Goal: Task Accomplishment & Management: Use online tool/utility

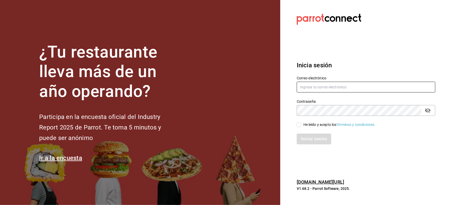
click at [330, 89] on input "text" at bounding box center [366, 87] width 139 height 11
type input "cinthiasgs15@gmail.com"
click at [296, 123] on div "He leído y acepto los Términos y condiciones." at bounding box center [362, 122] width 145 height 12
click at [299, 127] on input "He leído y acepto los Términos y condiciones." at bounding box center [299, 125] width 5 height 5
checkbox input "true"
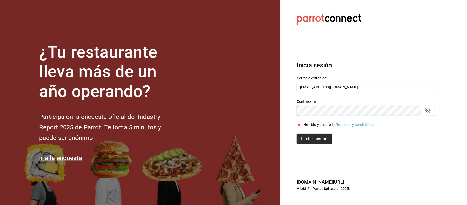
click at [312, 143] on button "Iniciar sesión" at bounding box center [314, 139] width 35 height 11
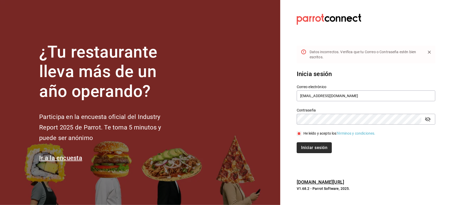
click at [314, 146] on button "Iniciar sesión" at bounding box center [314, 148] width 35 height 11
click at [436, 117] on section "Datos incorrectos. Verifica que tu Correo o Contraseña estén bien escritos. Ini…" at bounding box center [363, 102] width 167 height 205
click at [427, 122] on icon "passwordField" at bounding box center [428, 119] width 6 height 6
click at [312, 147] on button "Iniciar sesión" at bounding box center [314, 148] width 35 height 11
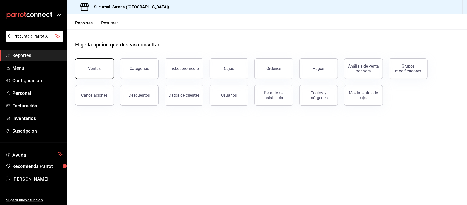
click at [101, 69] on button "Ventas" at bounding box center [94, 68] width 39 height 21
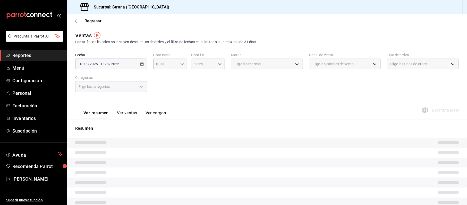
click at [144, 66] on div "[DATE] [DATE] - [DATE] [DATE]" at bounding box center [111, 64] width 72 height 11
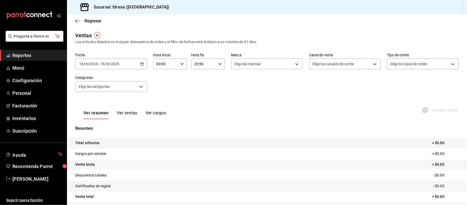
click at [142, 66] on div "[DATE] [DATE] - [DATE] [DATE]" at bounding box center [111, 64] width 72 height 11
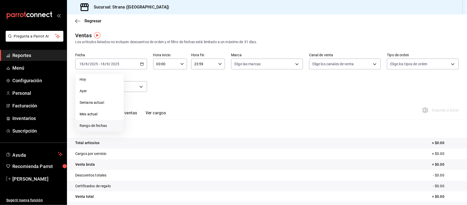
click at [107, 122] on li "Rango de fechas" at bounding box center [99, 126] width 48 height 12
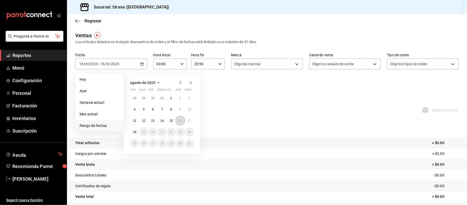
click at [179, 120] on abbr "16" at bounding box center [179, 121] width 3 height 4
click at [135, 131] on abbr "18" at bounding box center [134, 133] width 3 height 4
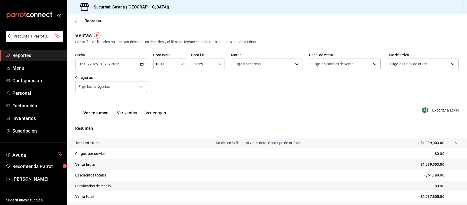
click at [155, 67] on input "00:00" at bounding box center [165, 64] width 25 height 10
click at [162, 84] on span "20" at bounding box center [160, 84] width 8 height 4
type input "20:00"
click at [194, 64] on div at bounding box center [233, 102] width 467 height 205
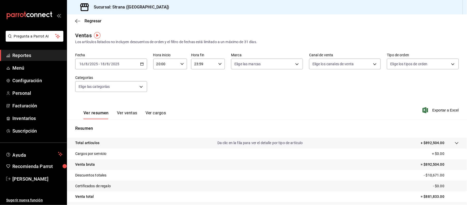
click at [194, 69] on input "23:59" at bounding box center [203, 64] width 25 height 10
click at [196, 84] on span "10" at bounding box center [198, 83] width 8 height 4
type input "10:59"
drag, startPoint x: 467, startPoint y: 91, endPoint x: 464, endPoint y: 111, distance: 20.4
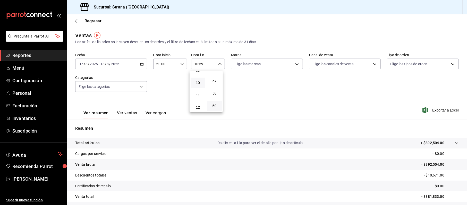
click at [464, 111] on div at bounding box center [233, 102] width 467 height 205
drag, startPoint x: 463, startPoint y: 106, endPoint x: 462, endPoint y: 128, distance: 21.6
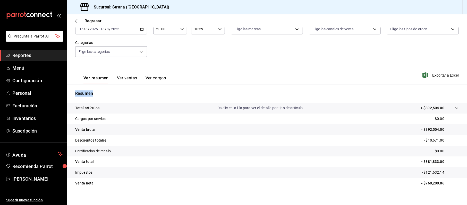
scroll to position [28, 0]
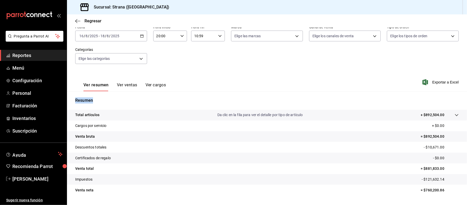
click at [452, 142] on tr "Descuentos totales - $10,671.00" at bounding box center [267, 147] width 400 height 11
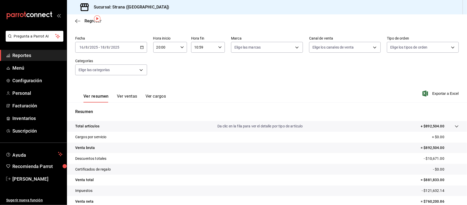
scroll to position [17, 0]
click at [86, 96] on button "Ver resumen" at bounding box center [95, 98] width 25 height 9
click at [105, 68] on body "Pregunta a Parrot AI Reportes Menú Configuración Personal Facturación Inventari…" at bounding box center [233, 102] width 467 height 205
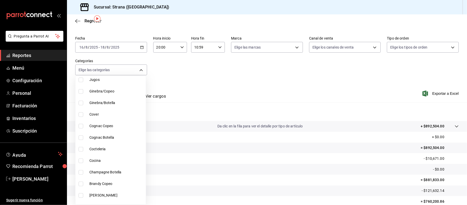
scroll to position [248, 0]
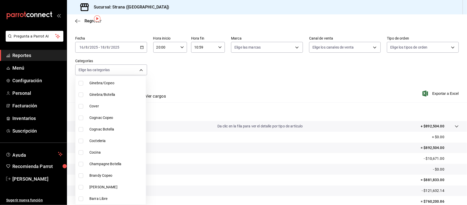
click at [105, 151] on span "Cocina" at bounding box center [116, 152] width 54 height 5
type input "21078aee-3c76-44e1-85fc-78091211877d"
checkbox input "true"
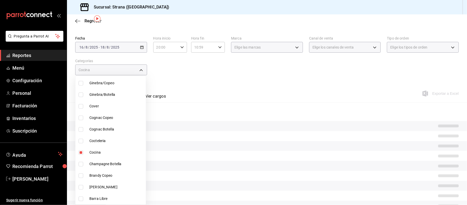
click at [198, 80] on div at bounding box center [233, 102] width 467 height 205
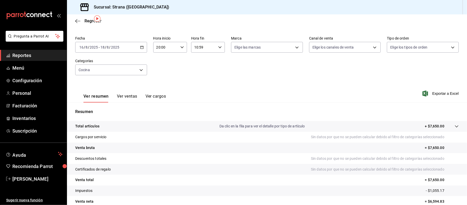
scroll to position [17, 0]
click at [122, 92] on div "Ver resumen Ver ventas Ver cargos" at bounding box center [120, 95] width 91 height 15
drag, startPoint x: 122, startPoint y: 92, endPoint x: 122, endPoint y: 96, distance: 4.4
click at [122, 92] on div "Ver resumen Ver ventas Ver cargos" at bounding box center [120, 95] width 91 height 15
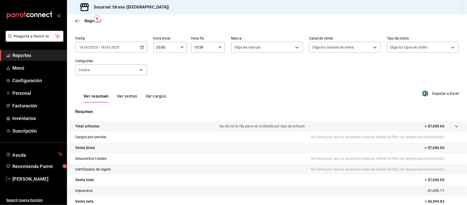
click at [122, 97] on button "Ver ventas" at bounding box center [127, 98] width 20 height 9
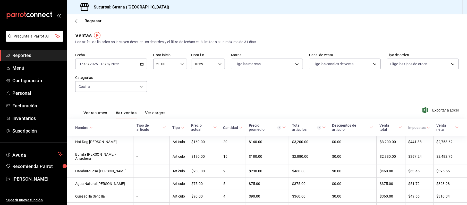
click at [202, 92] on div "Fecha [DATE] [DATE] - [DATE] [DATE] Hora inicio 20:00 Hora inicio Hora fin 10:5…" at bounding box center [266, 75] width 383 height 45
